Goal: Task Accomplishment & Management: Use online tool/utility

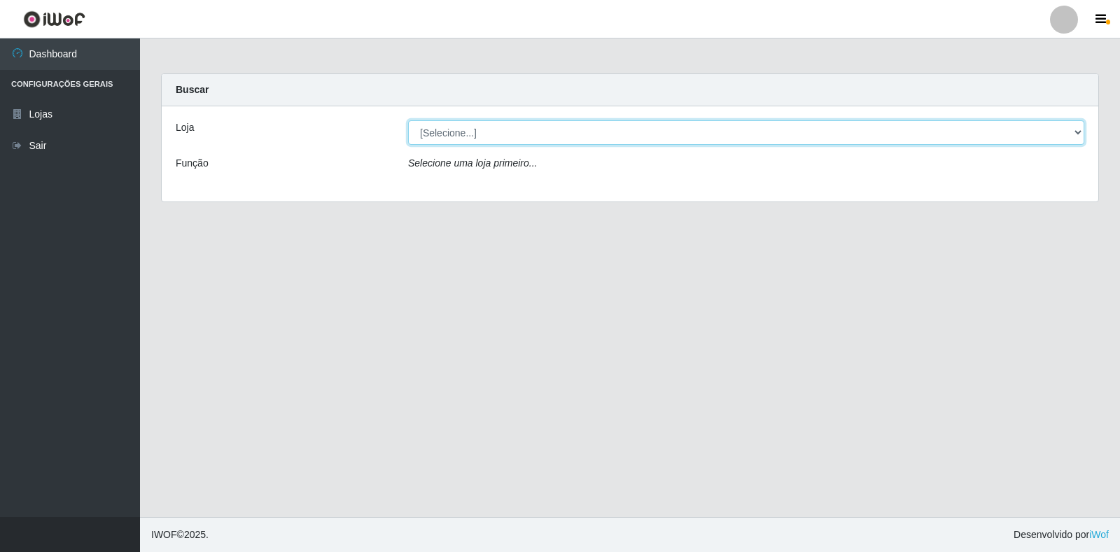
click at [474, 136] on select "[Selecione...] Atacado Vem - Loja 30 Laranjeiras Velha" at bounding box center [746, 132] width 676 height 25
click at [408, 120] on select "[Selecione...] Atacado Vem - Loja 30 Laranjeiras Velha" at bounding box center [746, 132] width 676 height 25
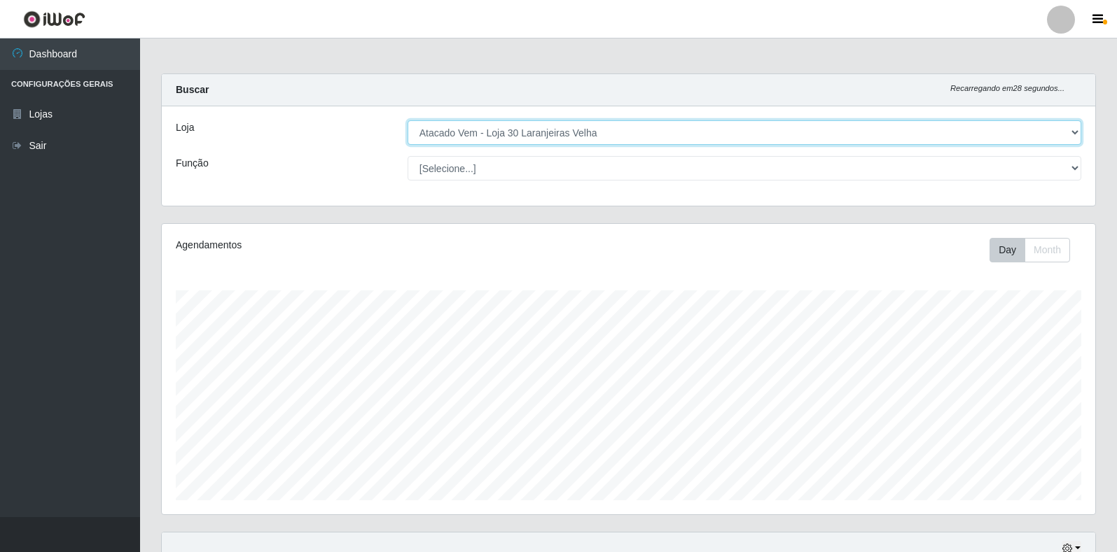
click at [463, 126] on select "[Selecione...] Atacado Vem - Loja 30 Laranjeiras Velha" at bounding box center [743, 132] width 673 height 25
click at [407, 120] on select "[Selecione...] Atacado Vem - Loja 30 Laranjeiras Velha" at bounding box center [743, 132] width 673 height 25
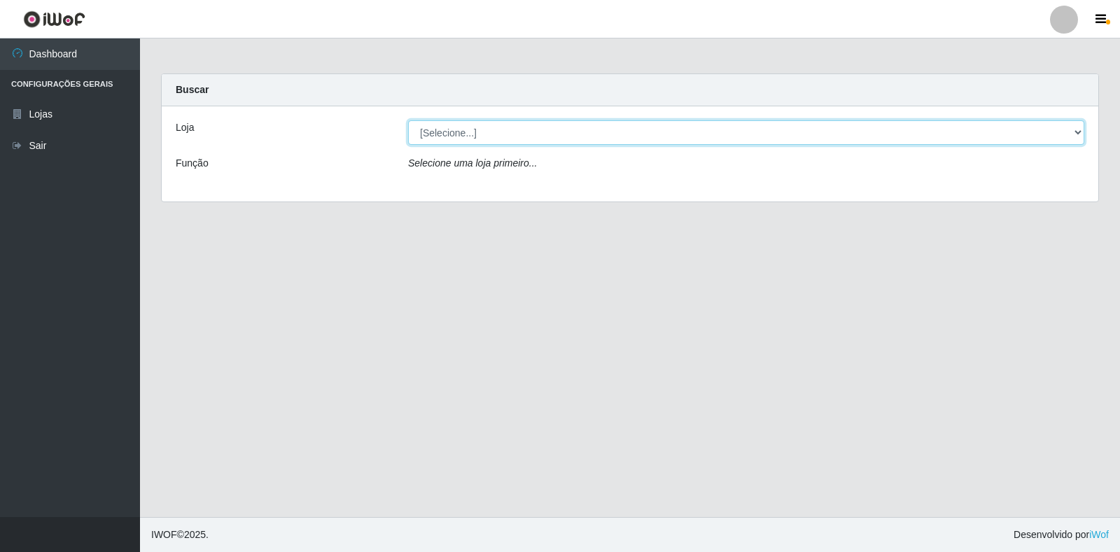
click at [603, 137] on select "[Selecione...] Atacado Vem - Loja 30 Laranjeiras Velha" at bounding box center [746, 132] width 676 height 25
select select "495"
click at [408, 120] on select "[Selecione...] Atacado Vem - Loja 30 Laranjeiras Velha" at bounding box center [746, 132] width 676 height 25
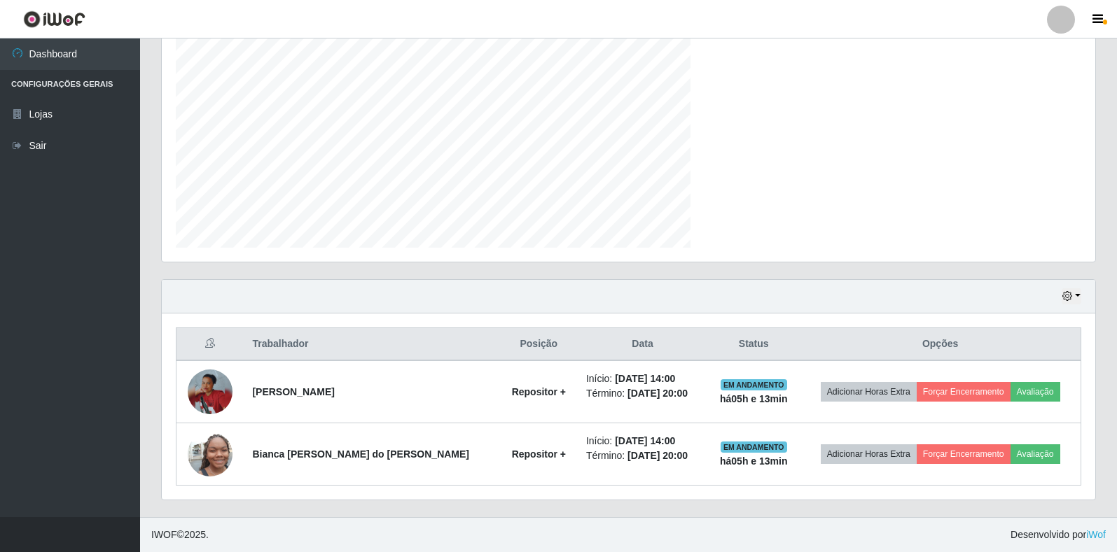
scroll to position [291, 933]
click at [22, 146] on icon at bounding box center [17, 146] width 13 height 10
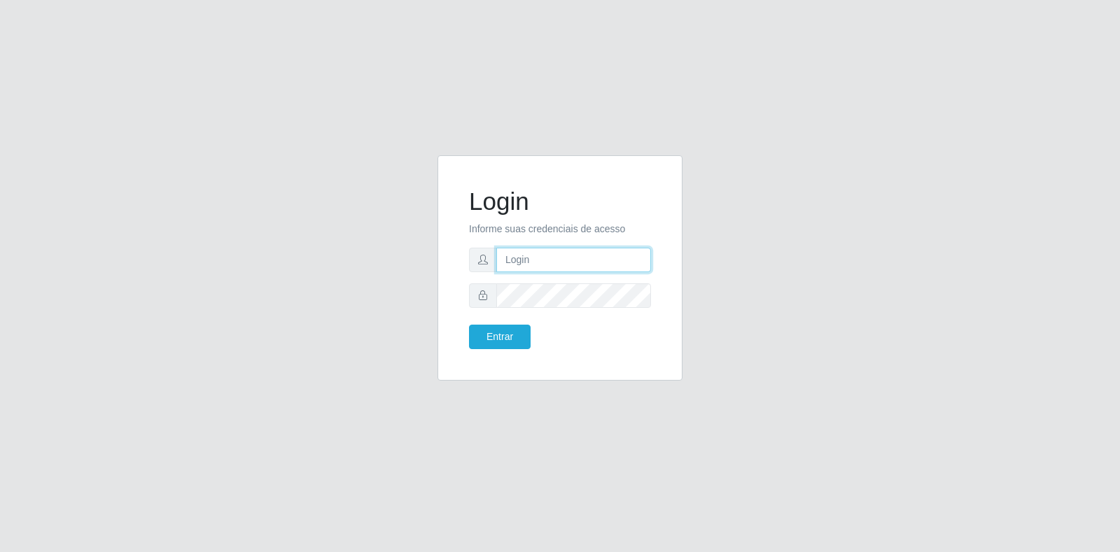
type input "[EMAIL_ADDRESS][PERSON_NAME][DOMAIN_NAME]"
click at [489, 341] on button "Entrar" at bounding box center [500, 337] width 62 height 25
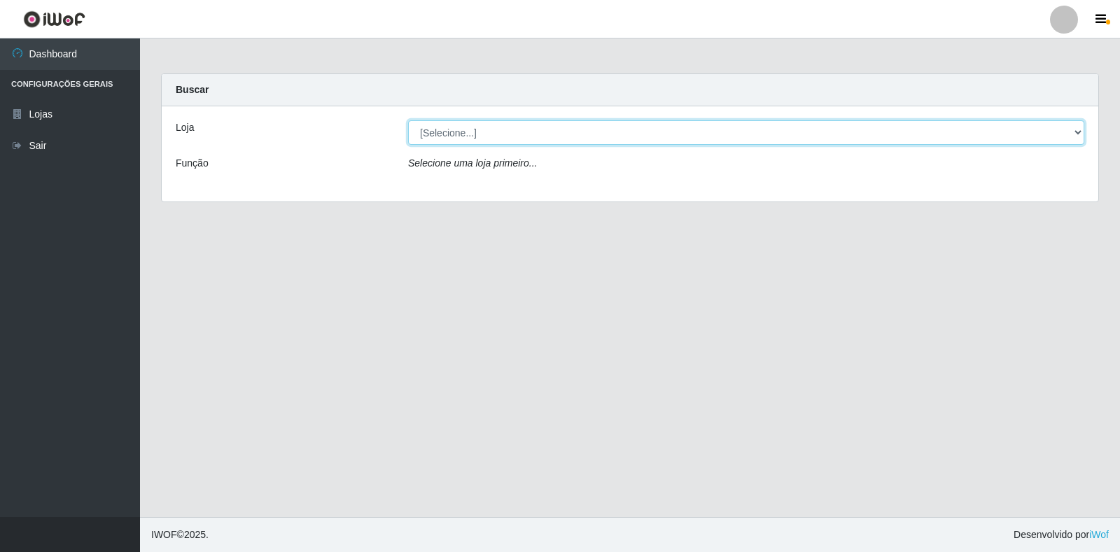
click at [568, 134] on select "[Selecione...] Atacado Vem - Loja 30 Laranjeiras Velha" at bounding box center [746, 132] width 676 height 25
select select "495"
click at [408, 120] on select "[Selecione...] Atacado Vem - Loja 30 Laranjeiras Velha" at bounding box center [746, 132] width 676 height 25
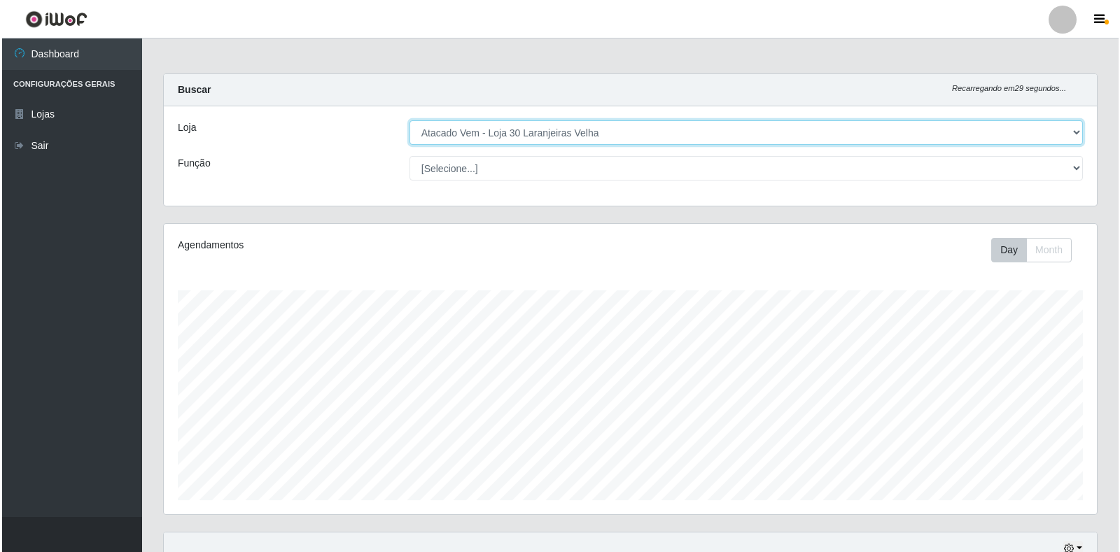
scroll to position [253, 0]
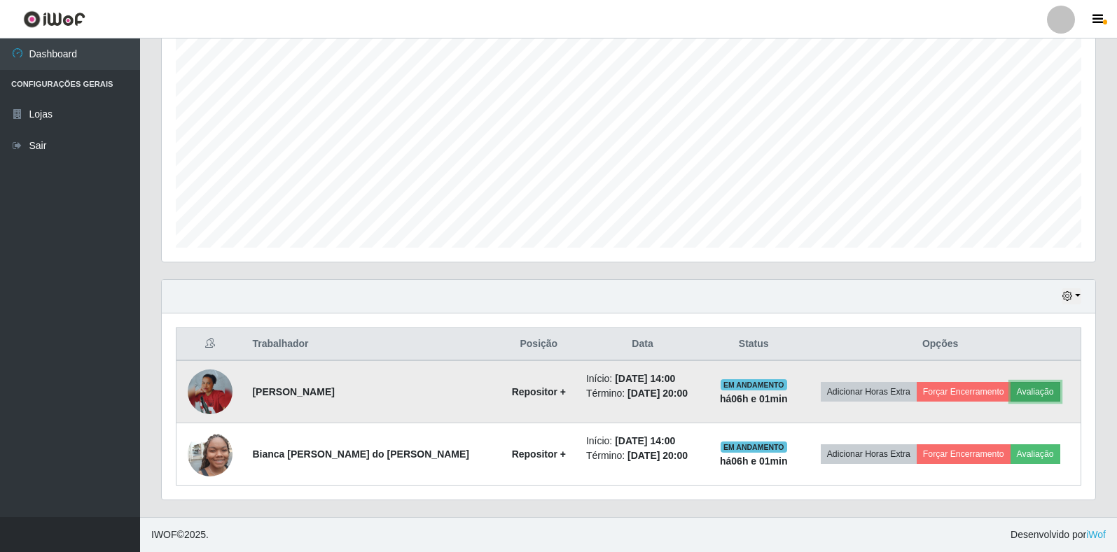
click at [1023, 388] on button "Avaliação" at bounding box center [1035, 392] width 50 height 20
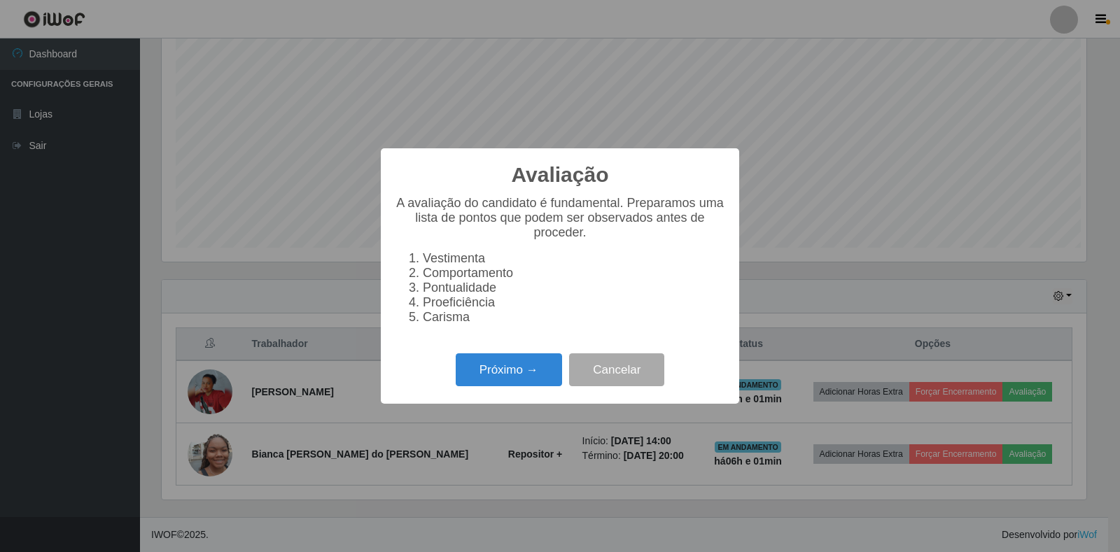
scroll to position [291, 925]
click at [505, 383] on button "Próximo →" at bounding box center [509, 370] width 106 height 33
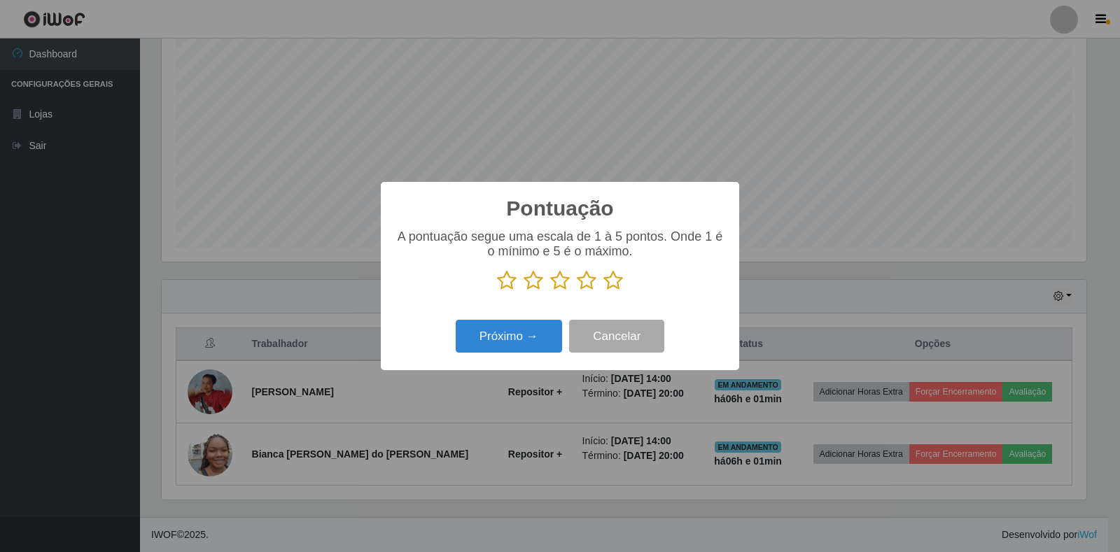
click at [592, 281] on icon at bounding box center [587, 280] width 20 height 21
click at [577, 291] on input "radio" at bounding box center [577, 291] width 0 height 0
click at [542, 344] on button "Próximo →" at bounding box center [509, 336] width 106 height 33
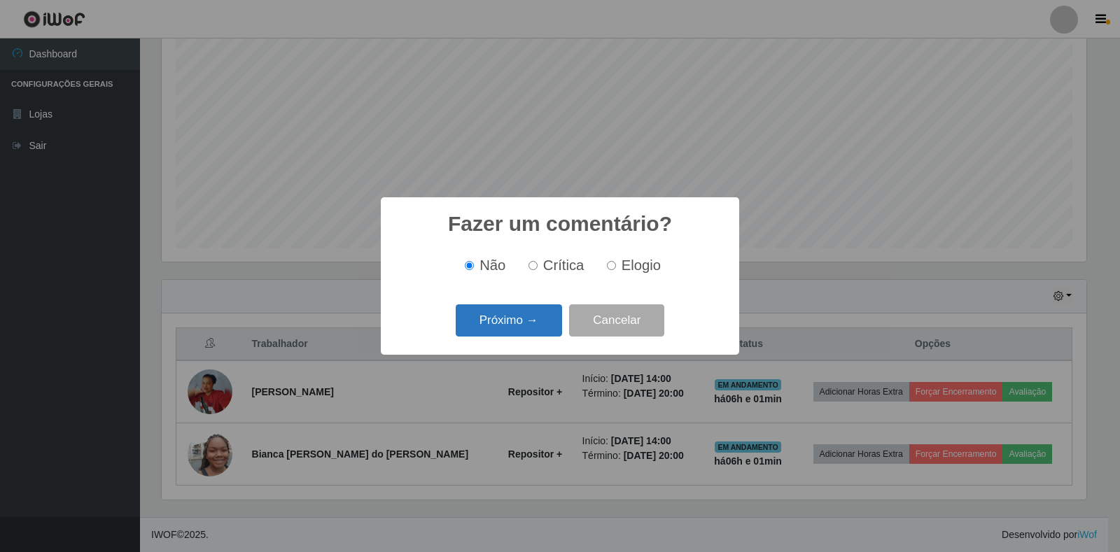
click at [532, 328] on button "Próximo →" at bounding box center [509, 321] width 106 height 33
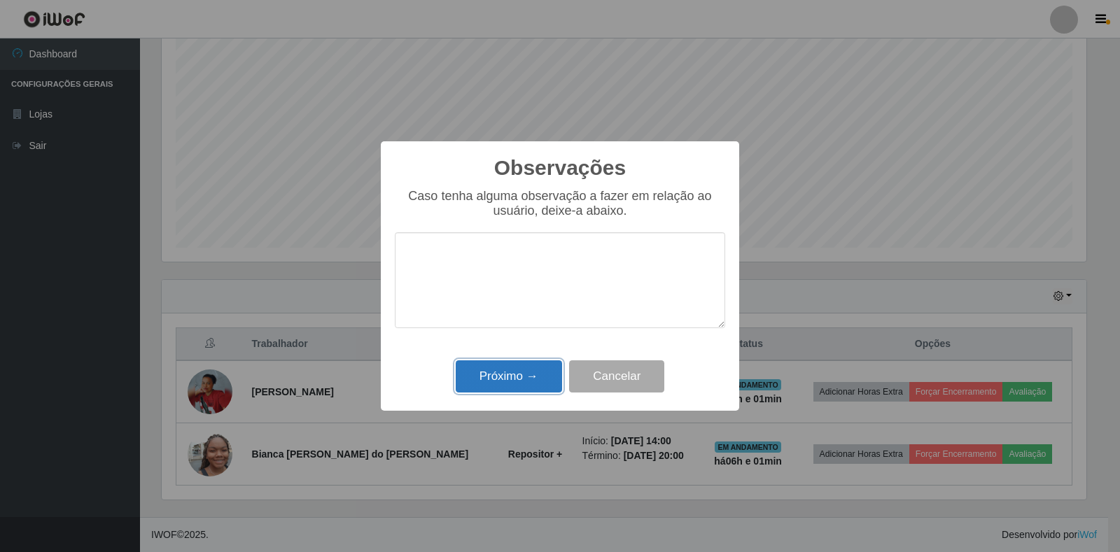
click at [532, 369] on button "Próximo →" at bounding box center [509, 377] width 106 height 33
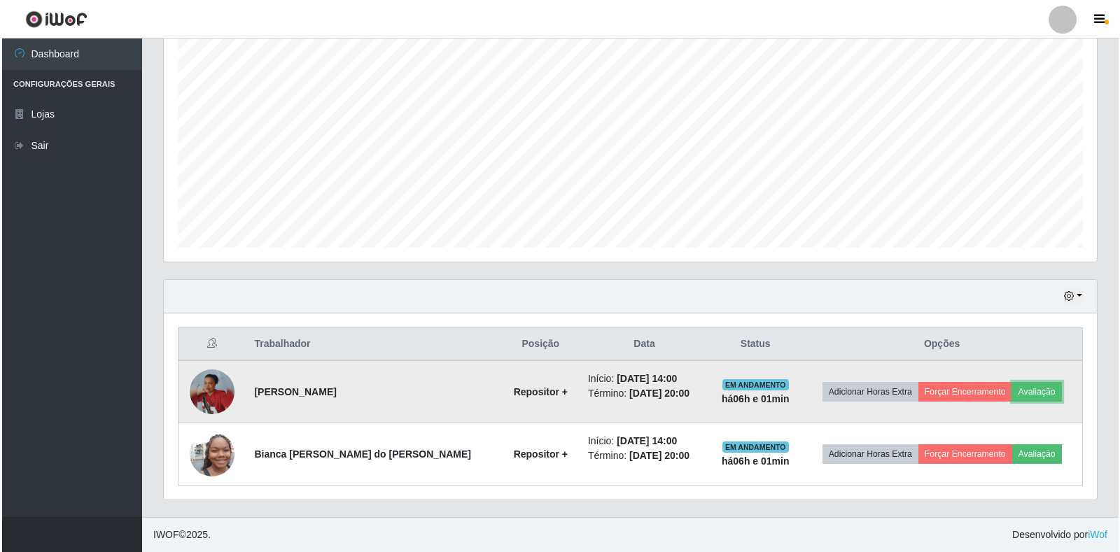
scroll to position [291, 933]
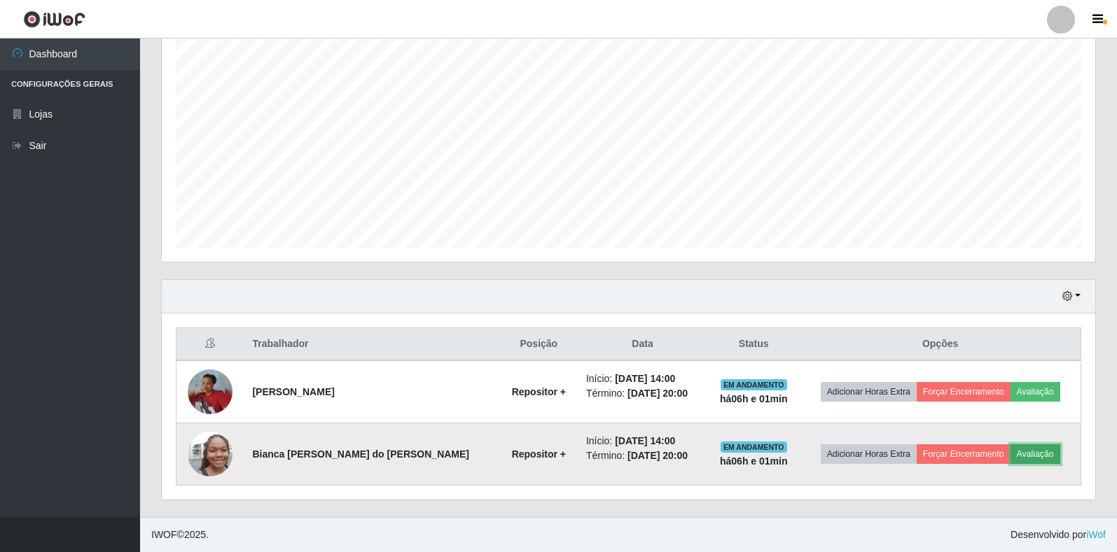
click at [1020, 448] on button "Avaliação" at bounding box center [1035, 455] width 50 height 20
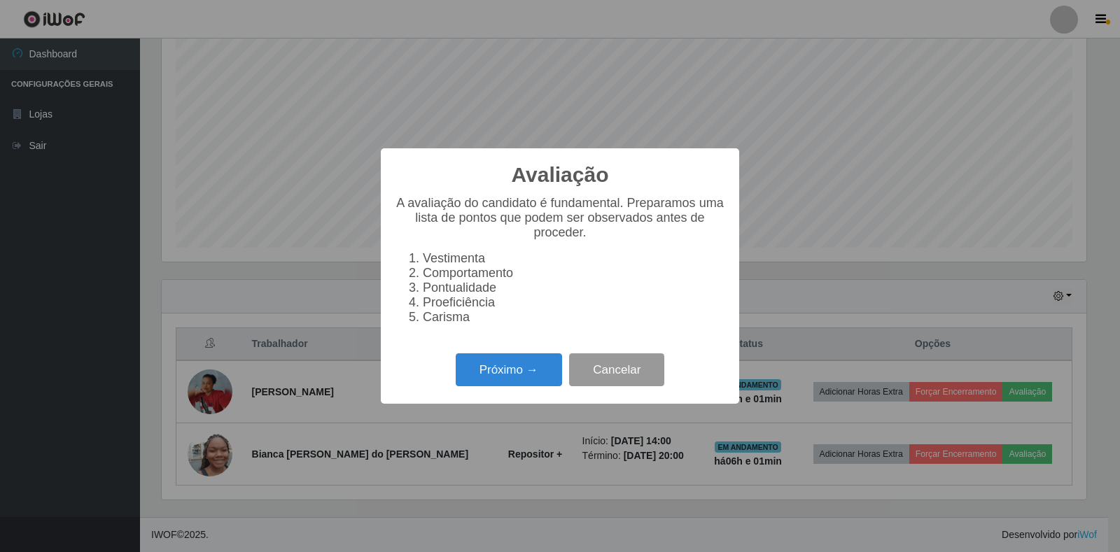
scroll to position [291, 925]
drag, startPoint x: 487, startPoint y: 382, endPoint x: 495, endPoint y: 382, distance: 8.4
click at [495, 382] on button "Próximo →" at bounding box center [509, 370] width 106 height 33
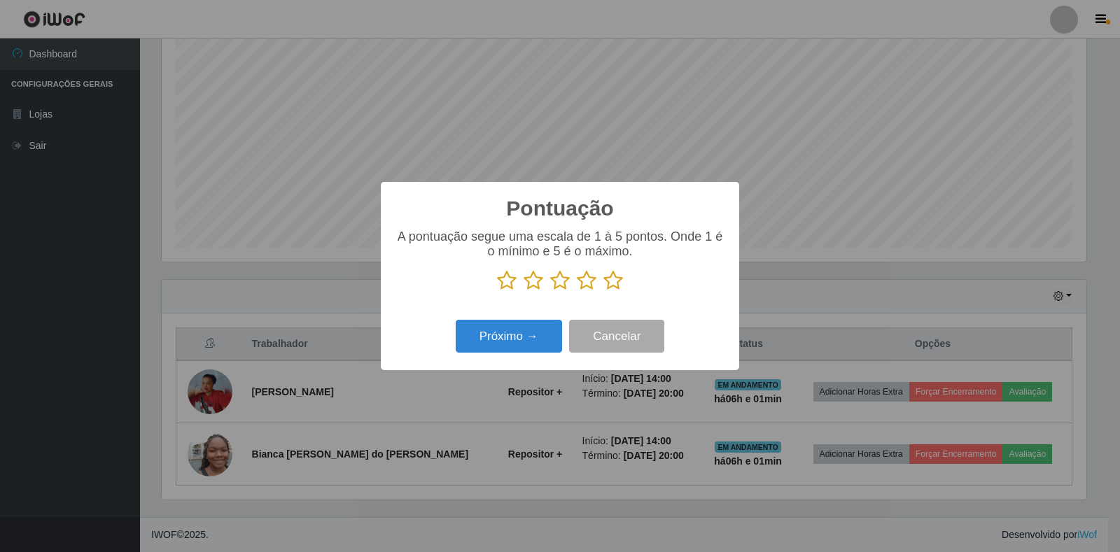
click at [552, 283] on icon at bounding box center [560, 280] width 20 height 21
click at [550, 291] on input "radio" at bounding box center [550, 291] width 0 height 0
click at [542, 340] on button "Próximo →" at bounding box center [509, 336] width 106 height 33
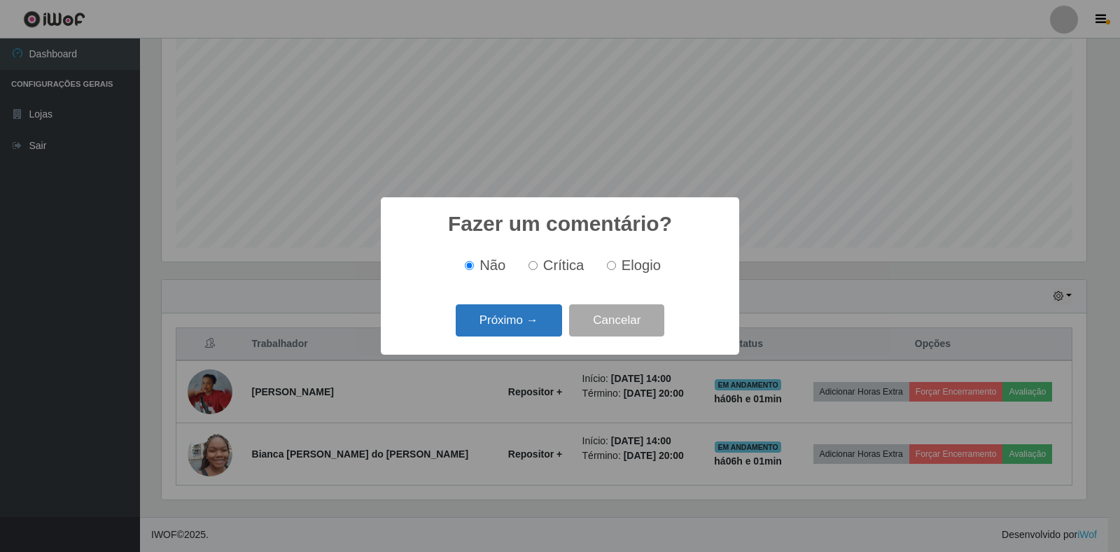
click at [529, 317] on button "Próximo →" at bounding box center [509, 321] width 106 height 33
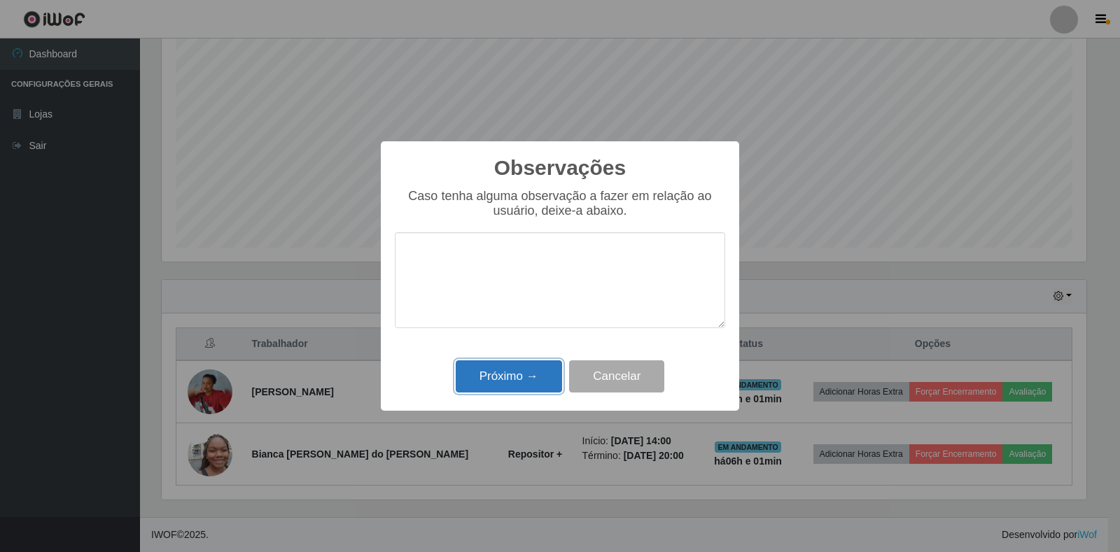
click at [535, 375] on button "Próximo →" at bounding box center [509, 377] width 106 height 33
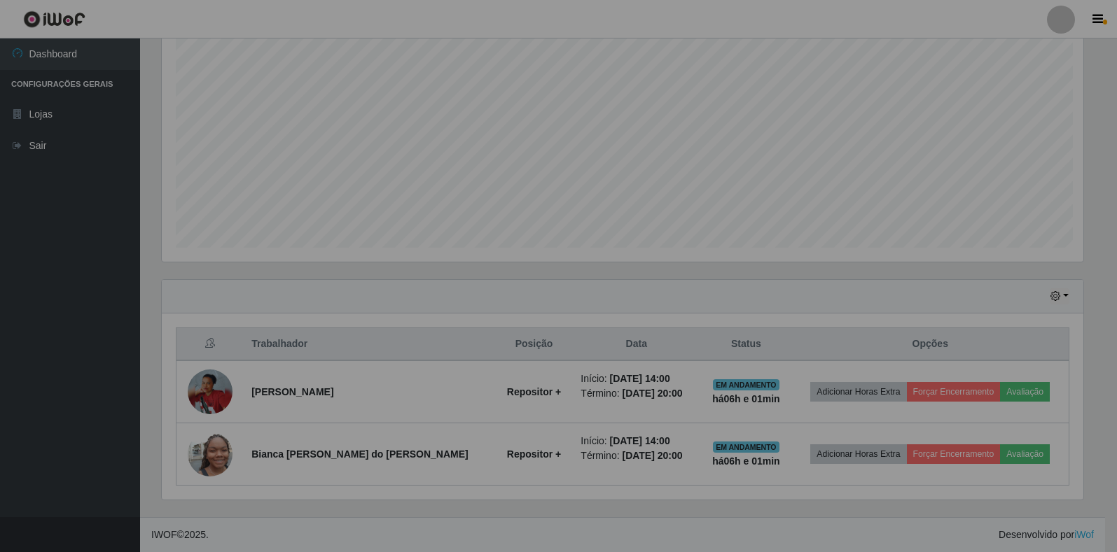
scroll to position [291, 933]
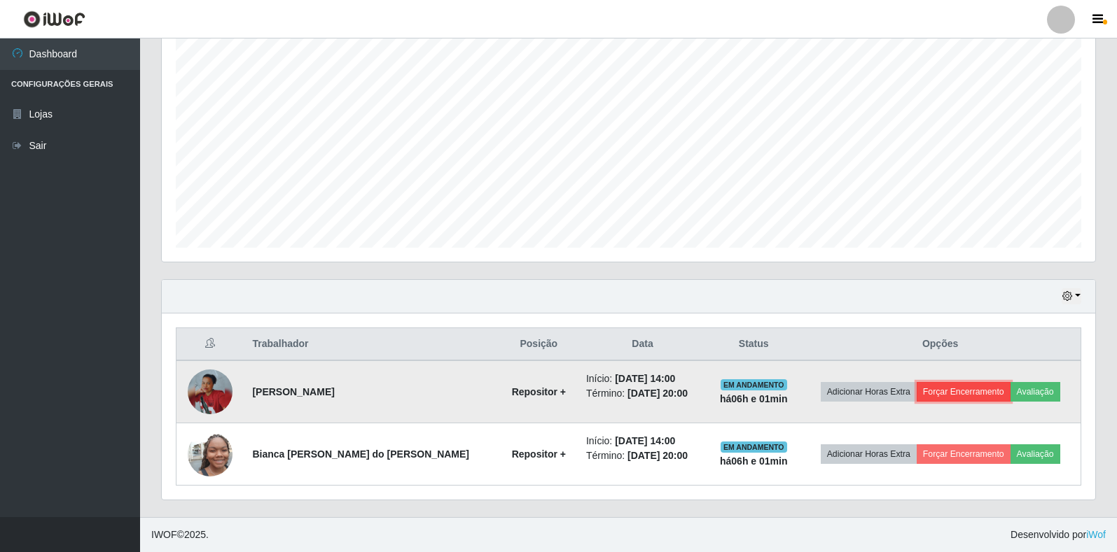
click at [949, 396] on button "Forçar Encerramento" at bounding box center [963, 392] width 94 height 20
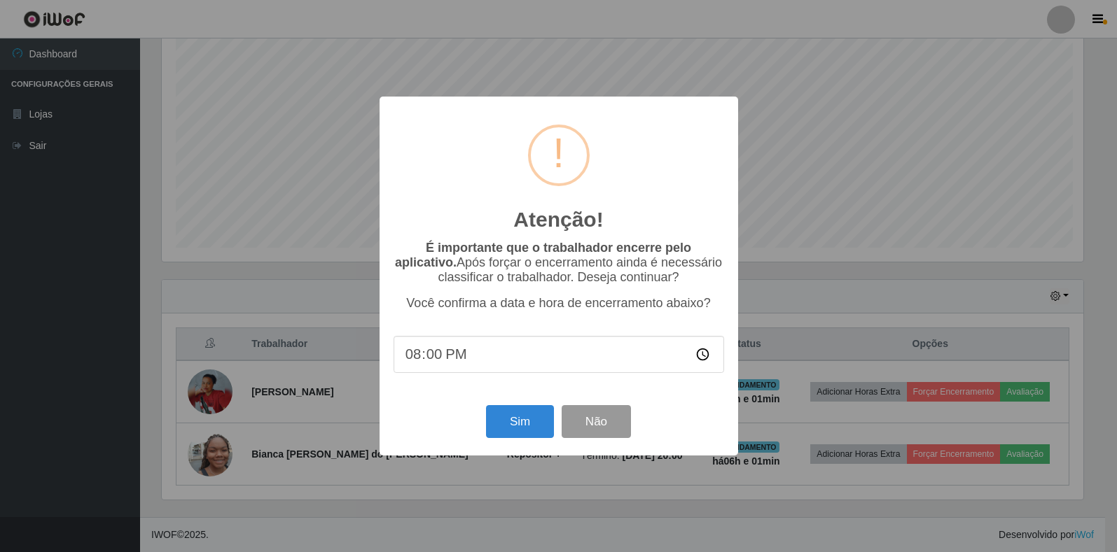
scroll to position [291, 925]
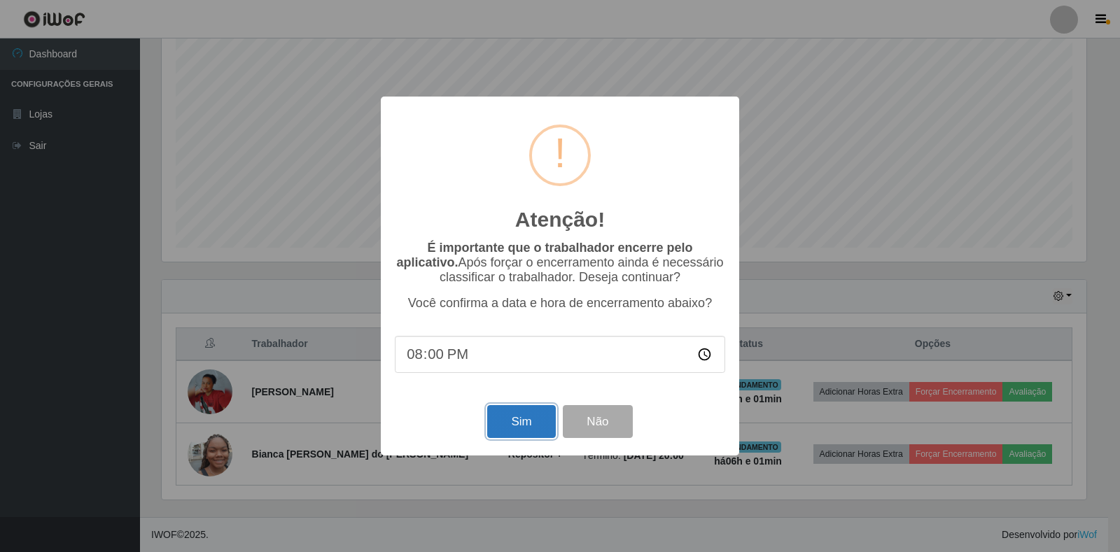
click at [547, 438] on button "Sim" at bounding box center [521, 421] width 68 height 33
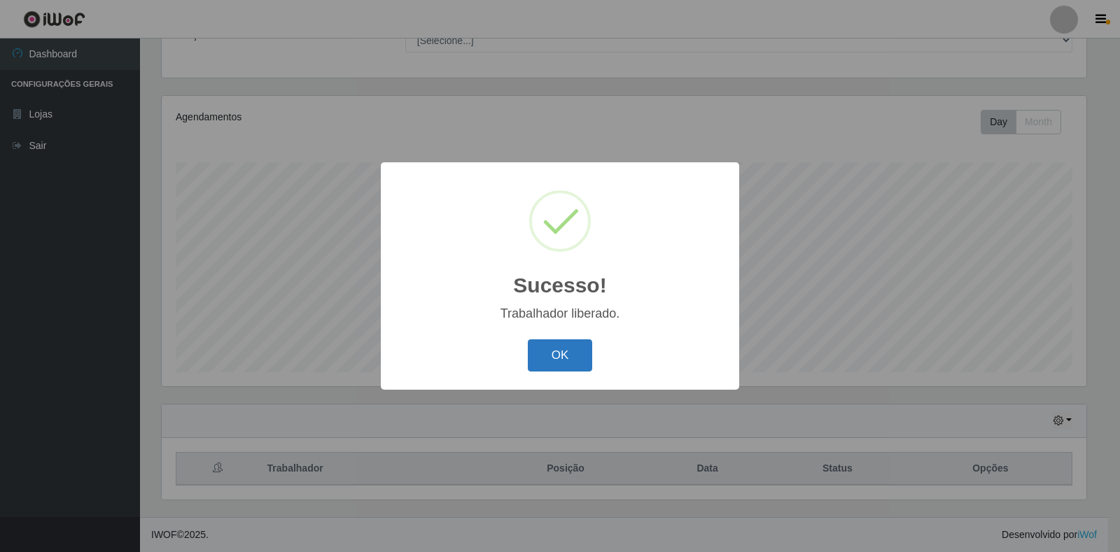
click at [567, 356] on button "OK" at bounding box center [560, 356] width 65 height 33
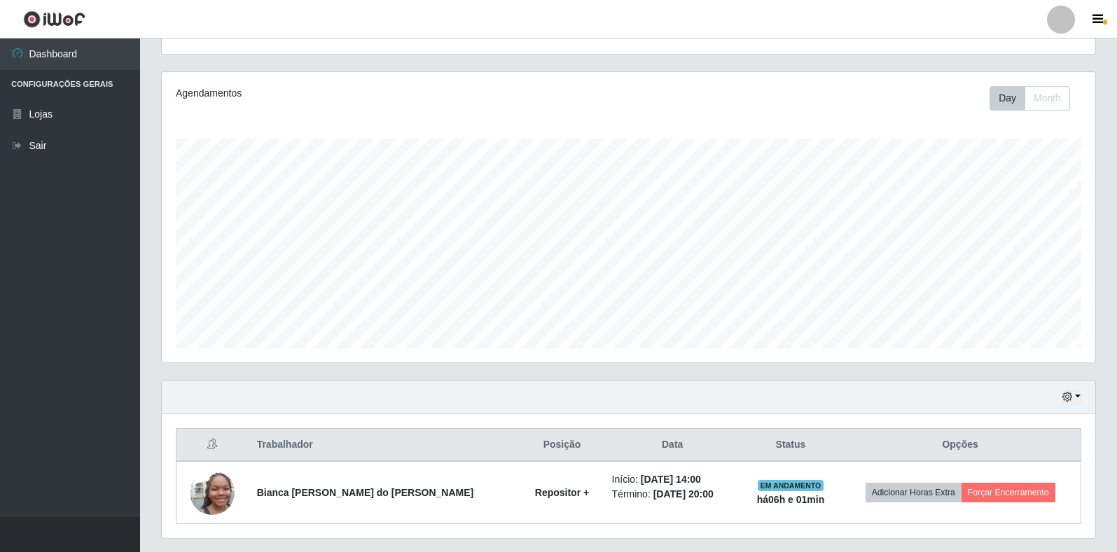
scroll to position [190, 0]
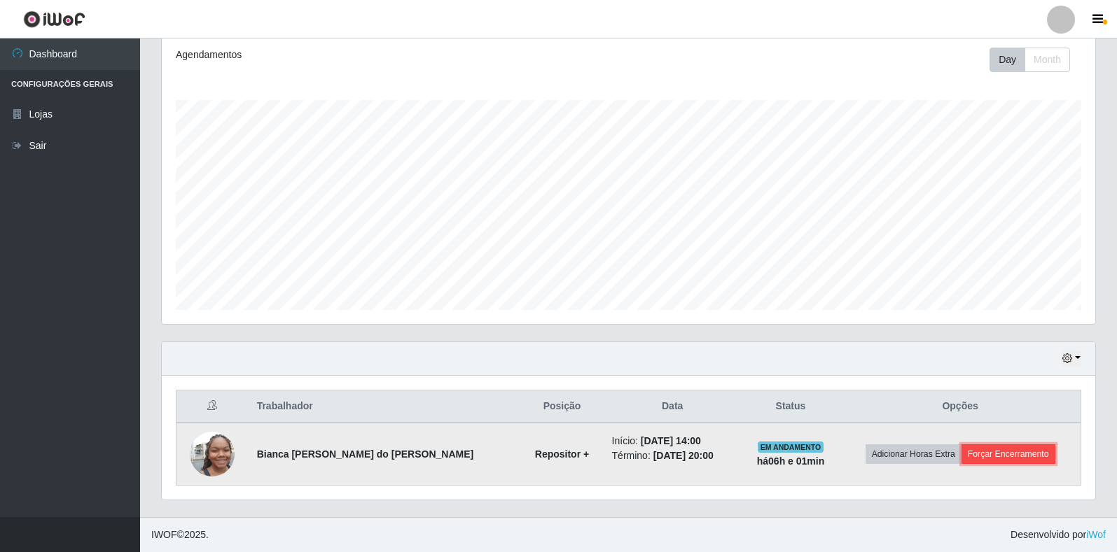
click at [1028, 454] on button "Forçar Encerramento" at bounding box center [1008, 455] width 94 height 20
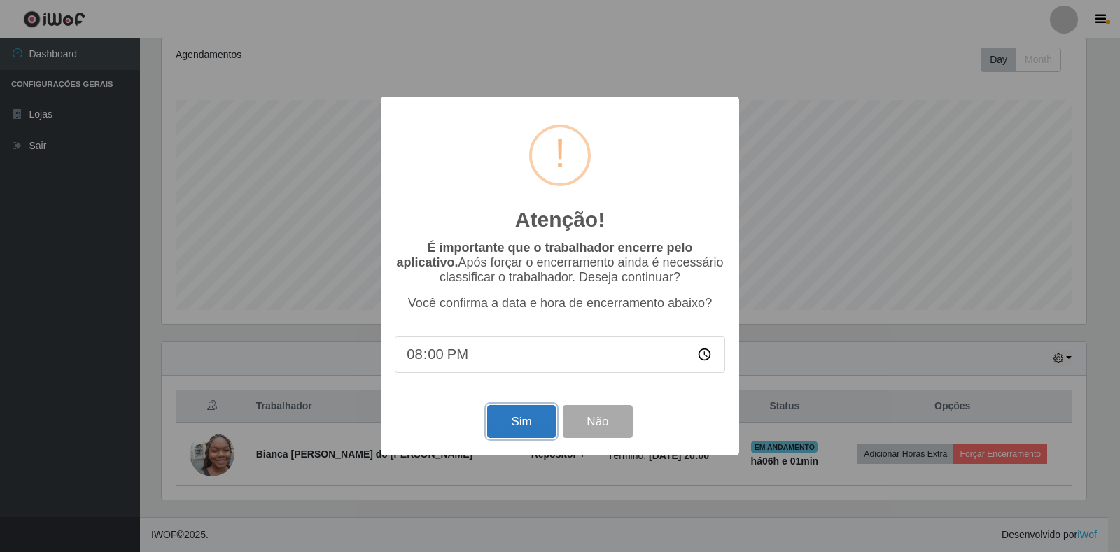
click at [550, 431] on button "Sim" at bounding box center [521, 421] width 68 height 33
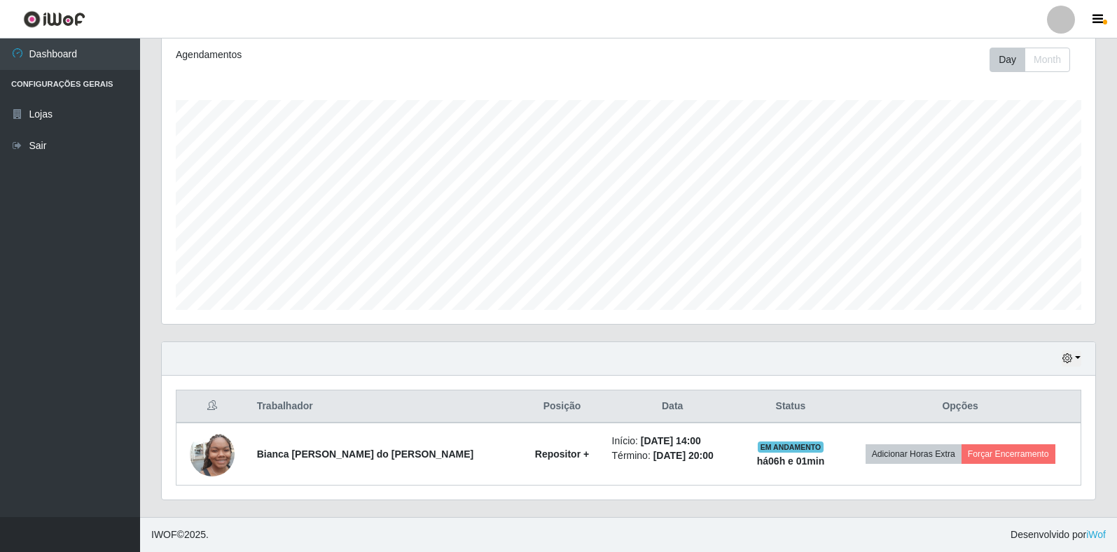
scroll to position [0, 0]
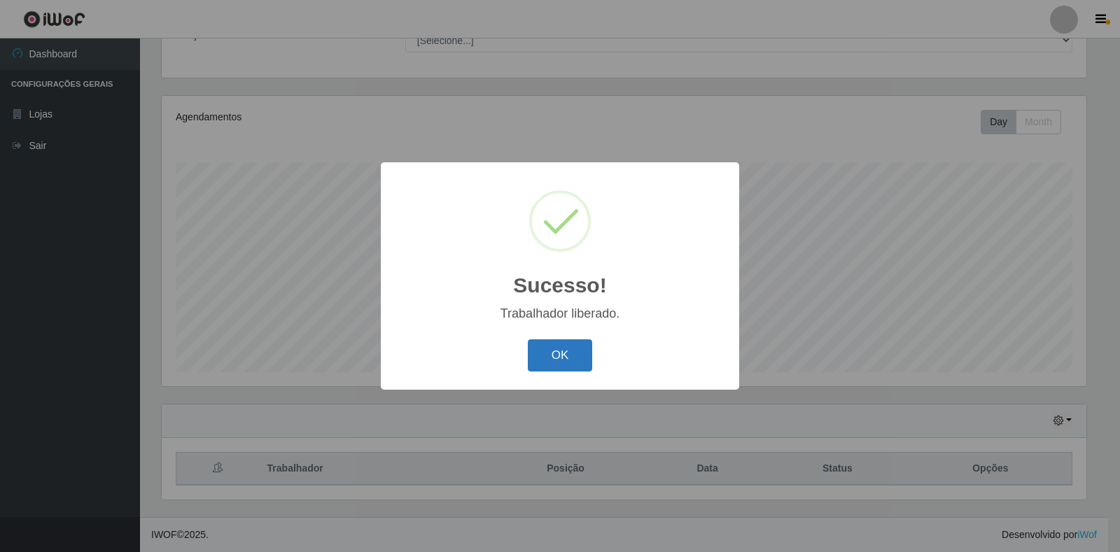
click at [543, 355] on button "OK" at bounding box center [560, 356] width 65 height 33
